Goal: Obtain resource: Obtain resource

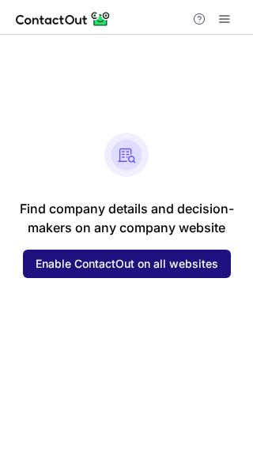
click at [151, 270] on span "Enable ContactOut on all websites" at bounding box center [127, 264] width 183 height 13
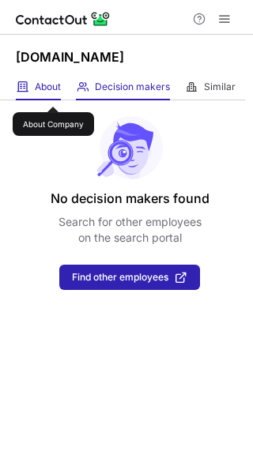
click at [53, 92] on span "About" at bounding box center [48, 87] width 26 height 13
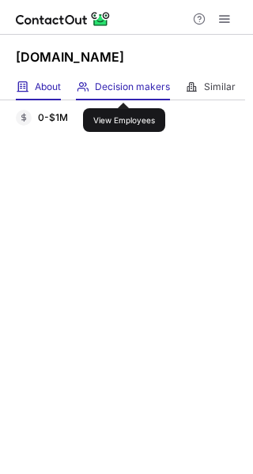
click at [124, 89] on span "Decision makers" at bounding box center [132, 87] width 75 height 13
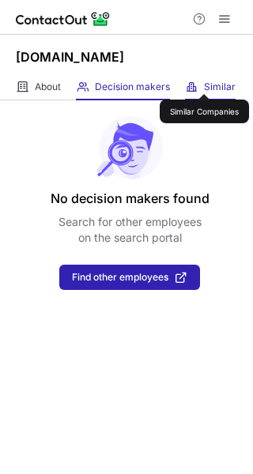
click at [205, 81] on span "Similar" at bounding box center [220, 87] width 32 height 13
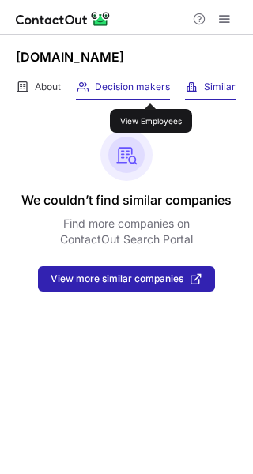
click at [151, 89] on span "Decision makers" at bounding box center [132, 87] width 75 height 13
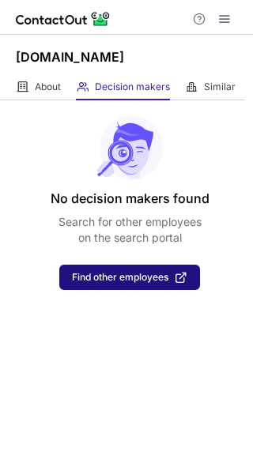
click at [145, 272] on span "Find other employees" at bounding box center [120, 277] width 96 height 11
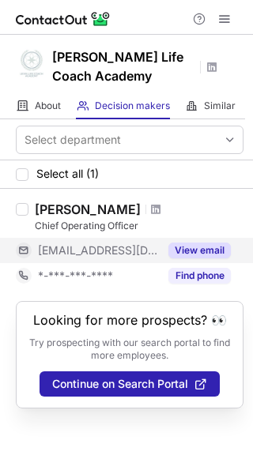
click at [197, 255] on button "View email" at bounding box center [199, 251] width 62 height 16
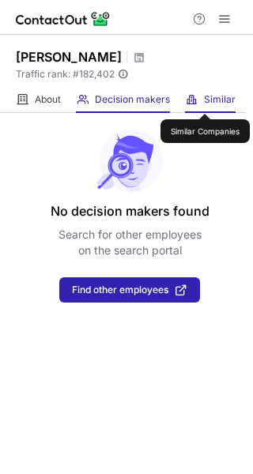
click at [206, 100] on span "Similar" at bounding box center [220, 99] width 32 height 13
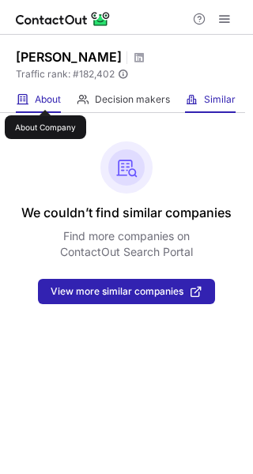
click at [45, 96] on span "About" at bounding box center [48, 99] width 26 height 13
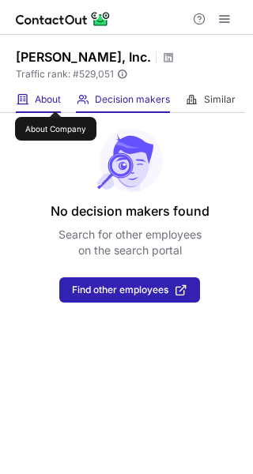
click at [55, 97] on span "About" at bounding box center [48, 99] width 26 height 13
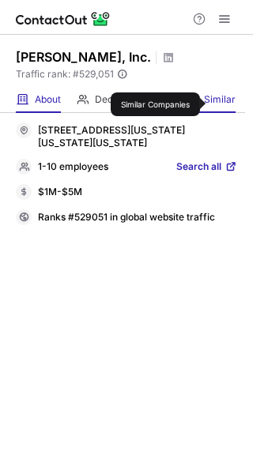
click at [212, 104] on span "Similar" at bounding box center [220, 99] width 32 height 13
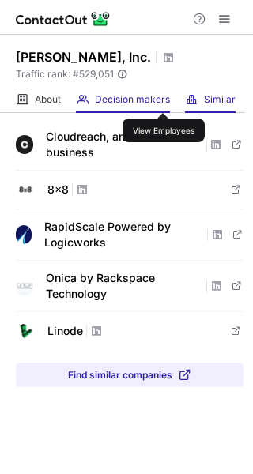
click at [164, 99] on span "Decision makers" at bounding box center [132, 99] width 75 height 13
